Goal: Task Accomplishment & Management: Use online tool/utility

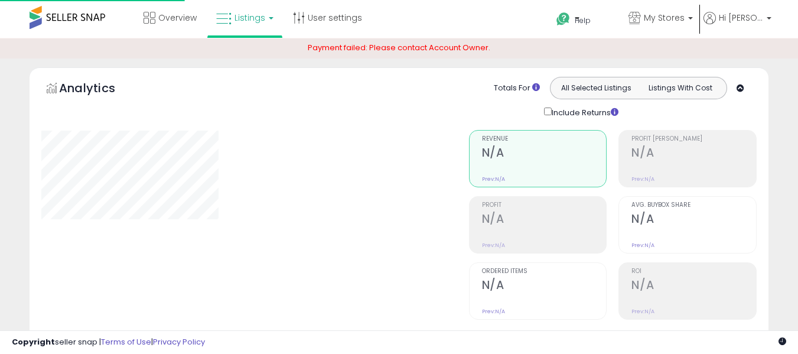
scroll to position [426, 0]
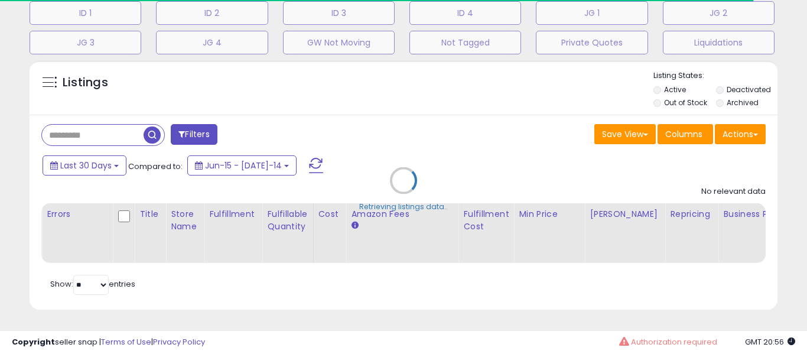
type input "**********"
select select "**"
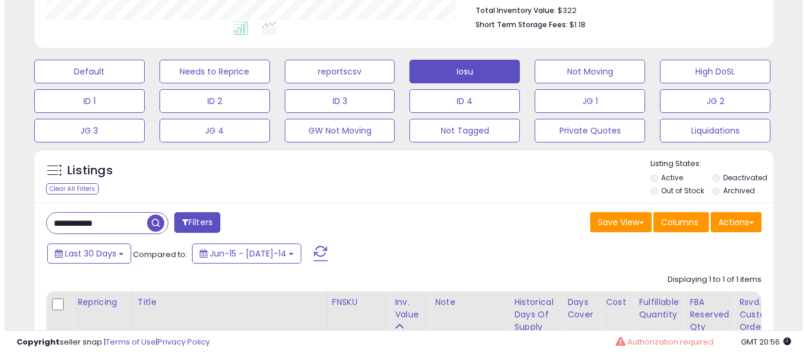
scroll to position [308, 0]
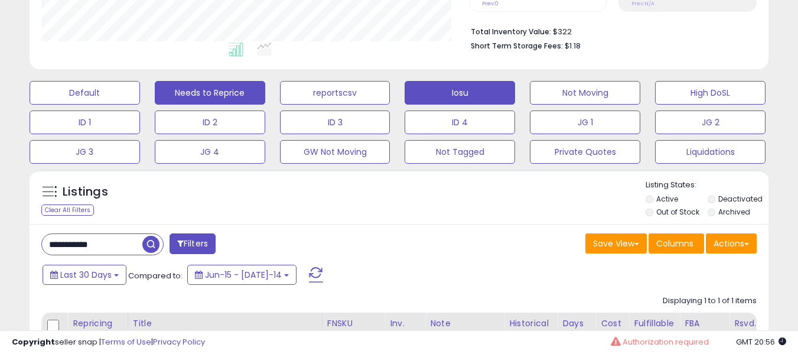
click at [140, 88] on button "Needs to Reprice" at bounding box center [85, 93] width 110 height 24
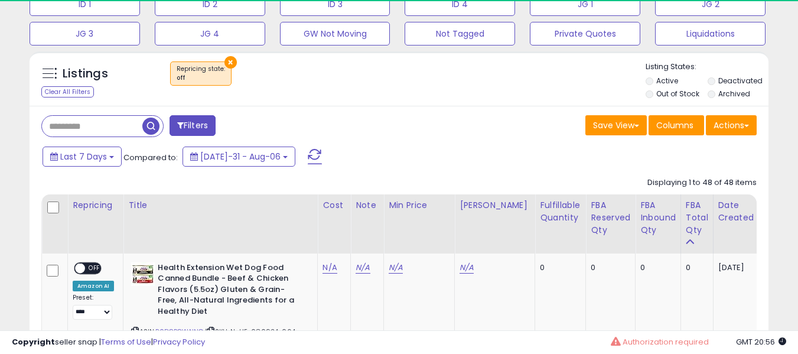
scroll to position [242, 428]
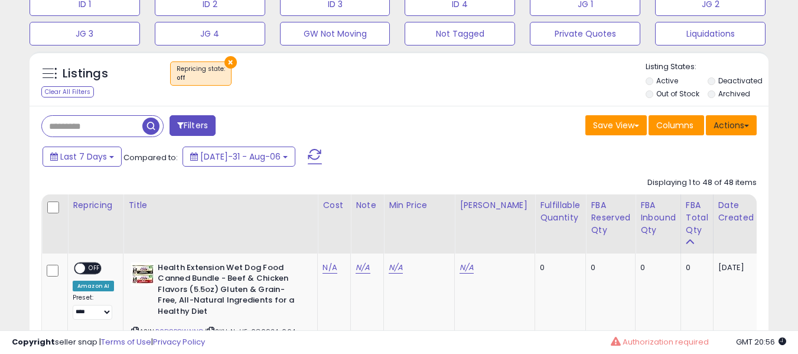
click at [748, 125] on span at bounding box center [746, 126] width 5 height 2
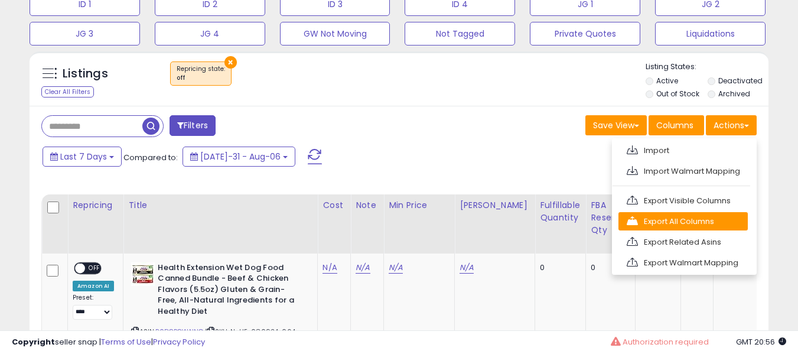
click at [698, 224] on link "Export All Columns" at bounding box center [683, 221] width 129 height 18
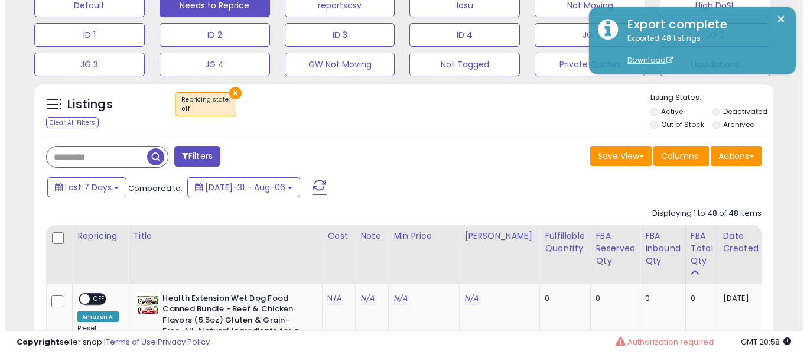
scroll to position [426, 0]
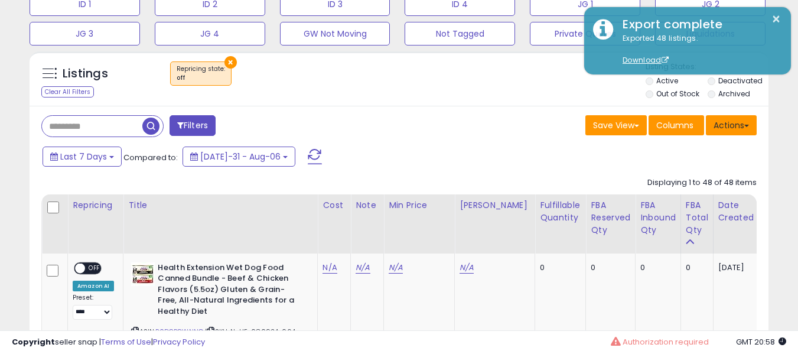
click at [742, 125] on button "Actions" at bounding box center [731, 125] width 51 height 20
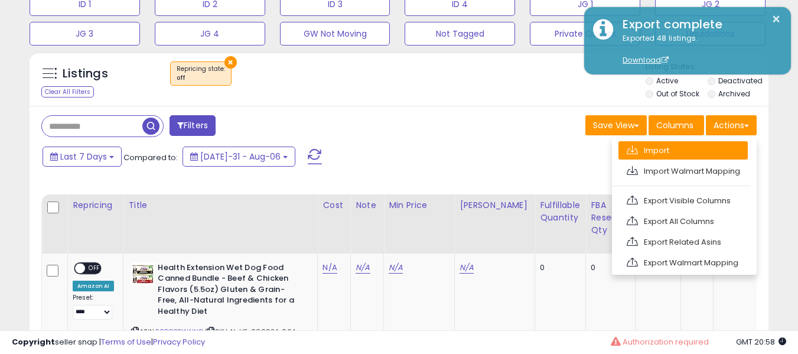
click at [691, 151] on link "Import" at bounding box center [683, 150] width 129 height 18
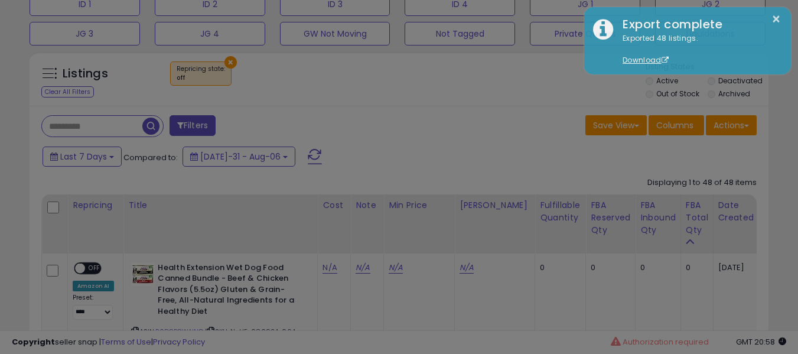
scroll to position [242, 432]
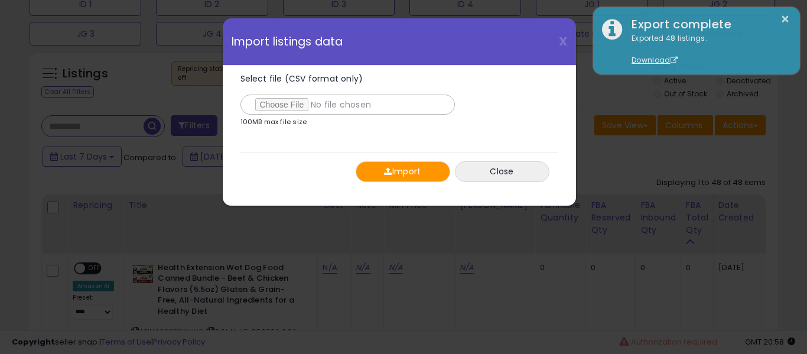
click at [368, 160] on div "Select file (CSV format only) 100MB max file size 0% [GEOGRAPHIC_DATA] Close" at bounding box center [399, 128] width 318 height 125
click at [374, 165] on button "Import" at bounding box center [403, 171] width 95 height 21
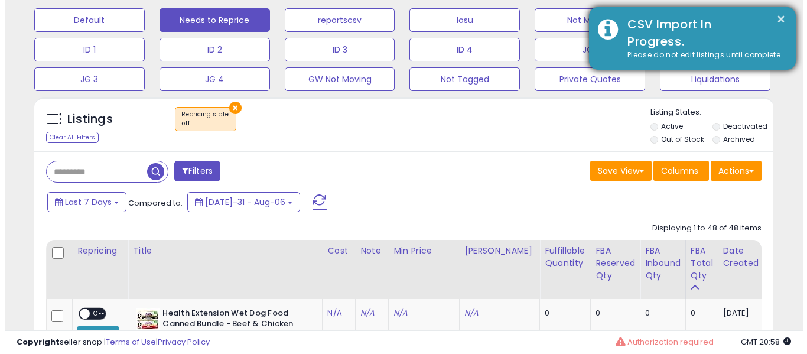
scroll to position [367, 0]
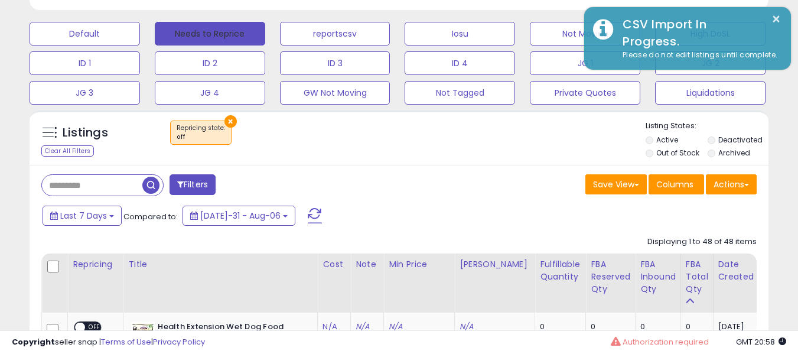
click at [264, 28] on button "Needs to Reprice" at bounding box center [210, 34] width 110 height 24
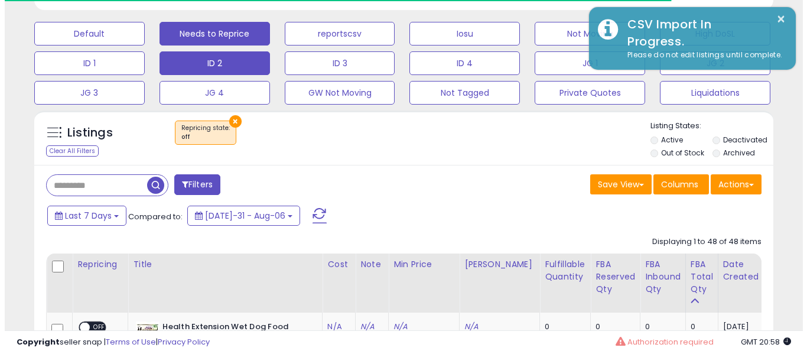
scroll to position [242, 428]
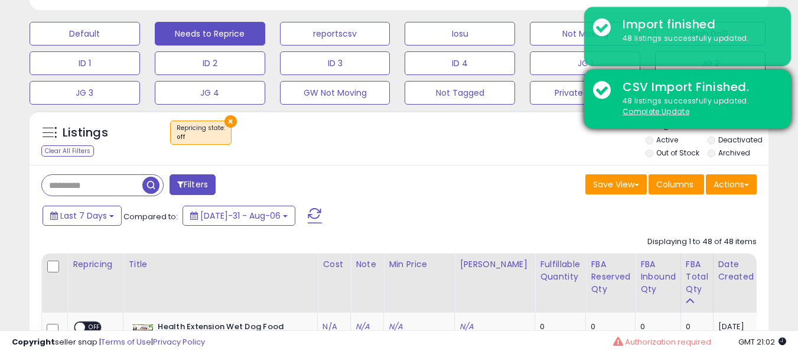
click at [641, 106] on div "48 listings successfully updated. Complete Update" at bounding box center [698, 107] width 168 height 22
click at [645, 109] on u "Complete Update" at bounding box center [656, 111] width 67 height 10
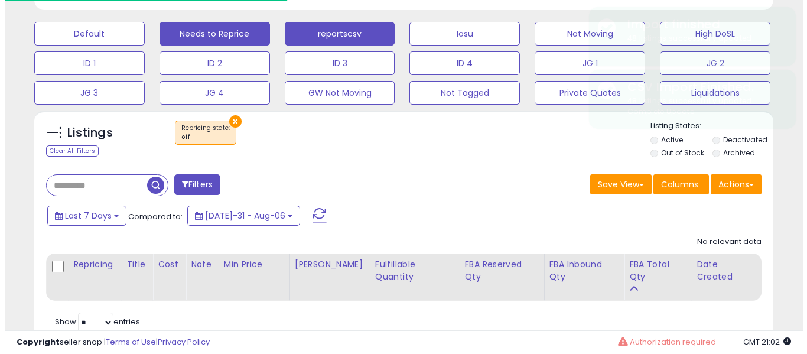
scroll to position [590597, 590411]
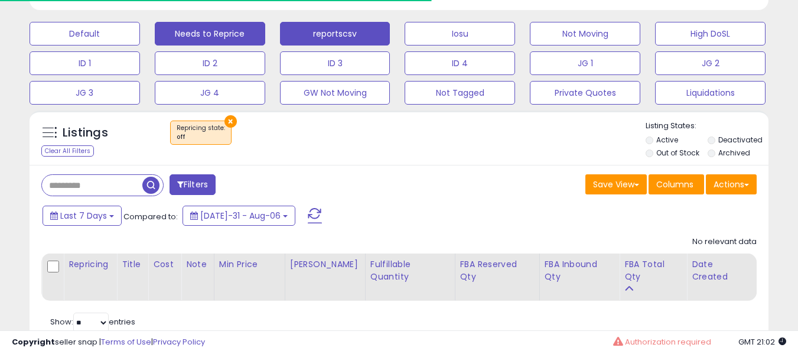
click at [140, 30] on button "reportscsv" at bounding box center [85, 34] width 110 height 24
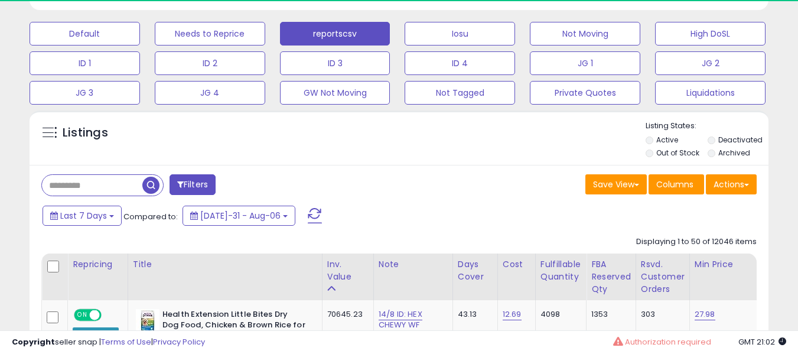
scroll to position [242, 428]
click at [753, 188] on button "Actions" at bounding box center [731, 184] width 51 height 20
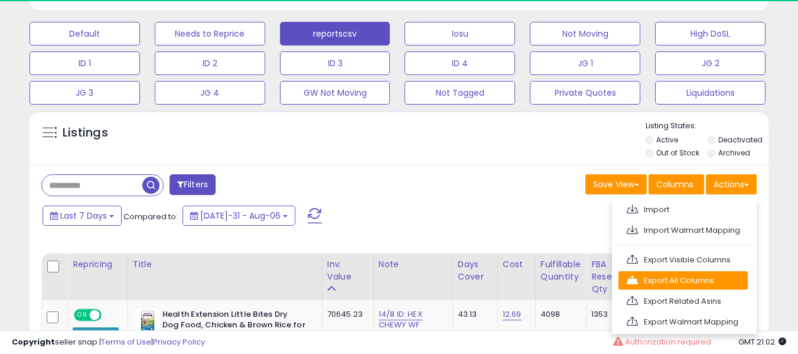
click at [674, 277] on link "Export All Columns" at bounding box center [683, 280] width 129 height 18
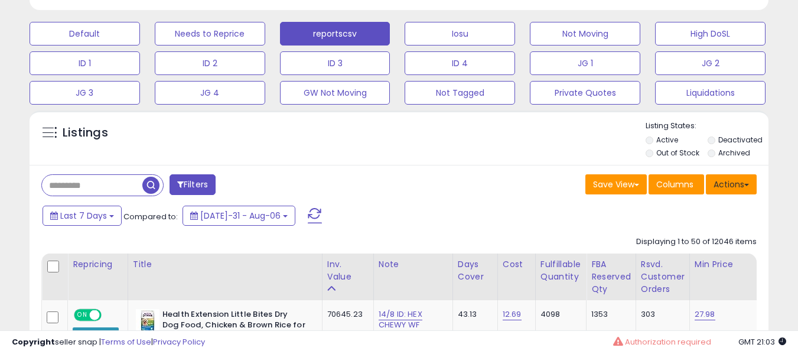
click at [731, 193] on button "Actions" at bounding box center [731, 184] width 51 height 20
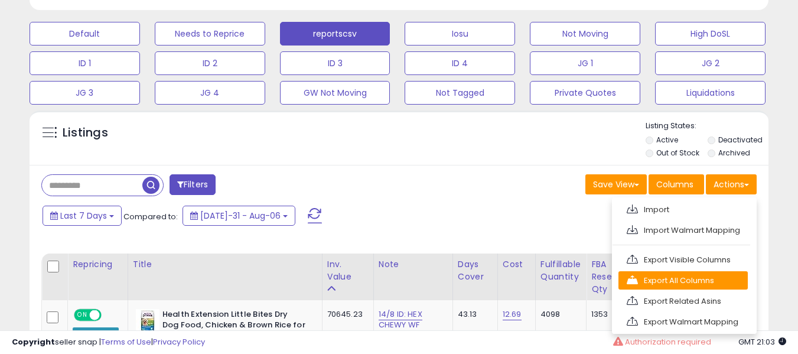
click at [629, 280] on span at bounding box center [632, 279] width 11 height 9
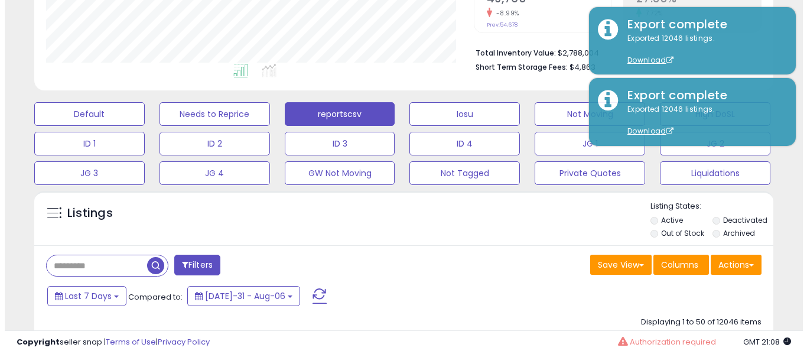
scroll to position [308, 0]
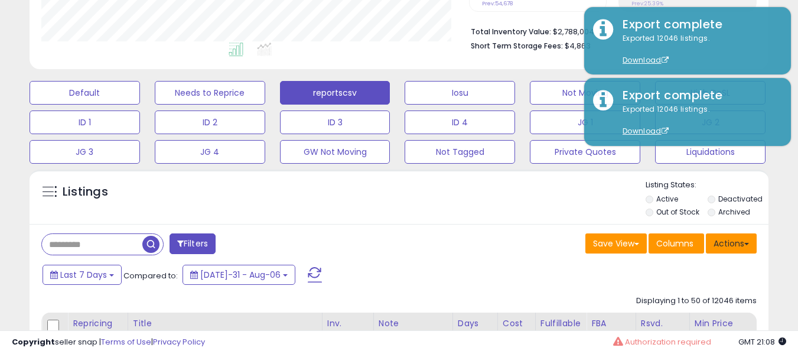
click at [716, 240] on button "Actions" at bounding box center [731, 243] width 51 height 20
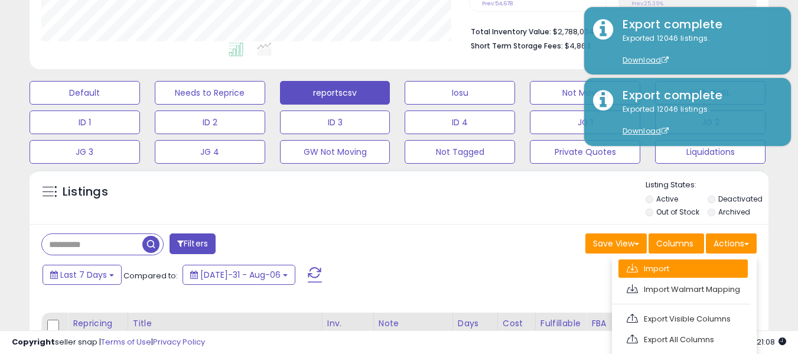
click at [685, 268] on link "Import" at bounding box center [683, 268] width 129 height 18
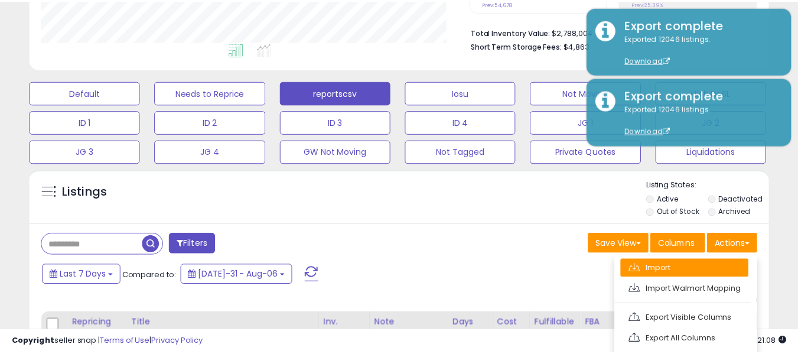
scroll to position [242, 432]
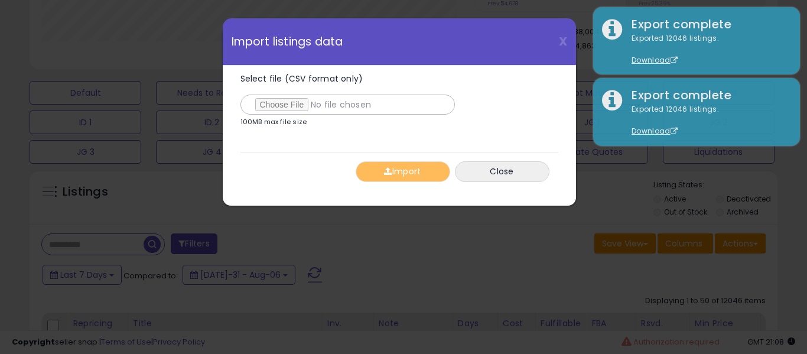
type input "**********"
click at [380, 174] on button "Import" at bounding box center [403, 171] width 95 height 21
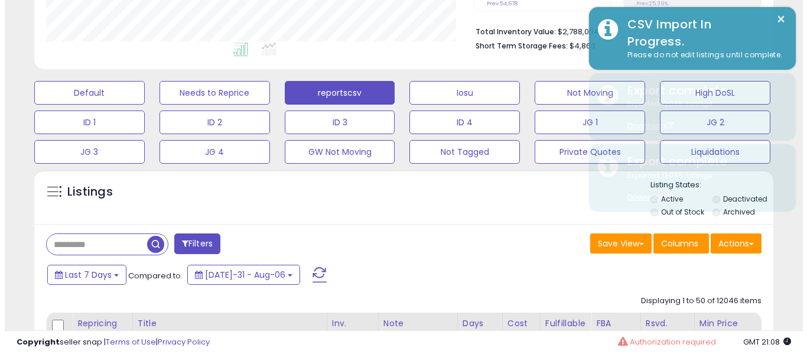
scroll to position [590597, 590411]
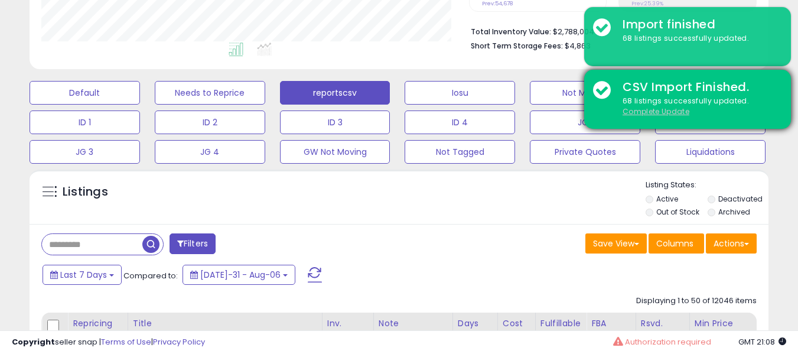
click at [640, 108] on u "Complete Update" at bounding box center [656, 111] width 67 height 10
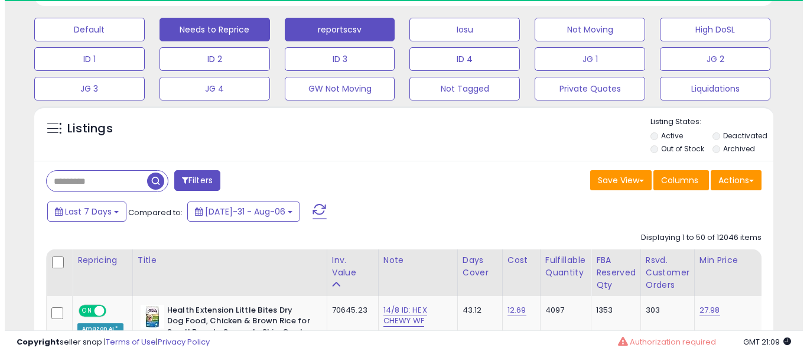
scroll to position [308, 0]
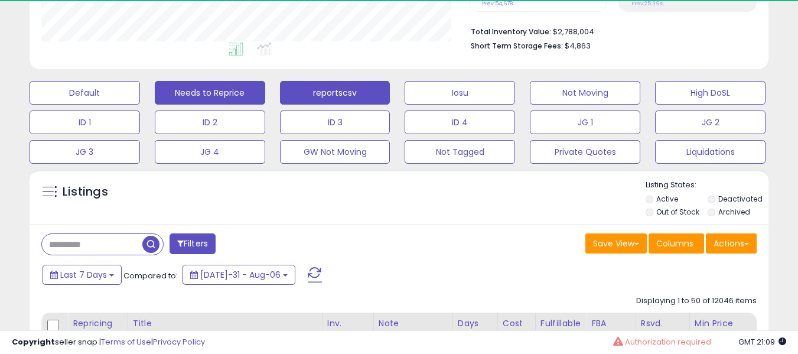
click at [140, 84] on button "Needs to Reprice" at bounding box center [85, 93] width 110 height 24
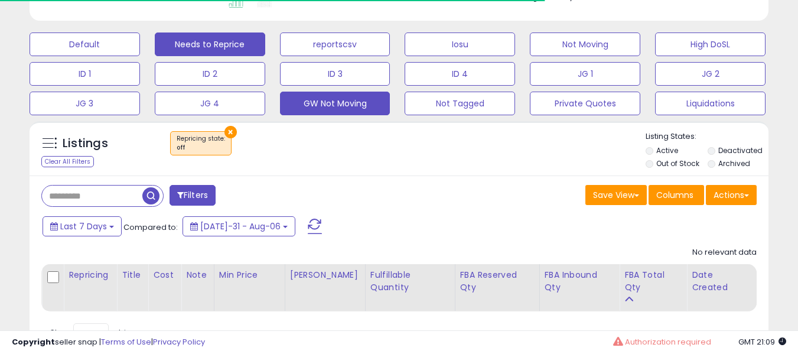
scroll to position [405, 0]
